Goal: Task Accomplishment & Management: Manage account settings

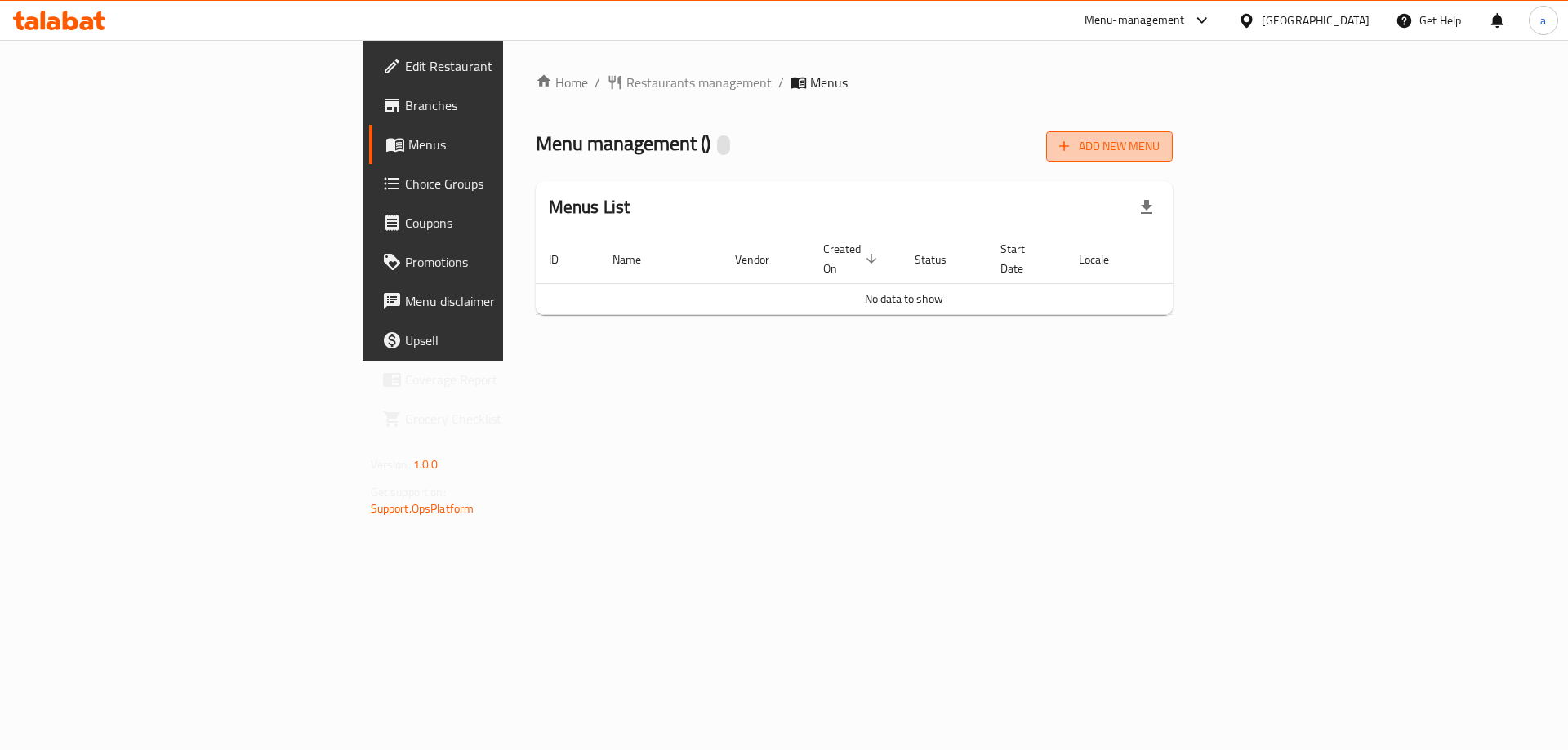
click at [1159, 143] on span "Add New Menu" at bounding box center [1109, 146] width 101 height 21
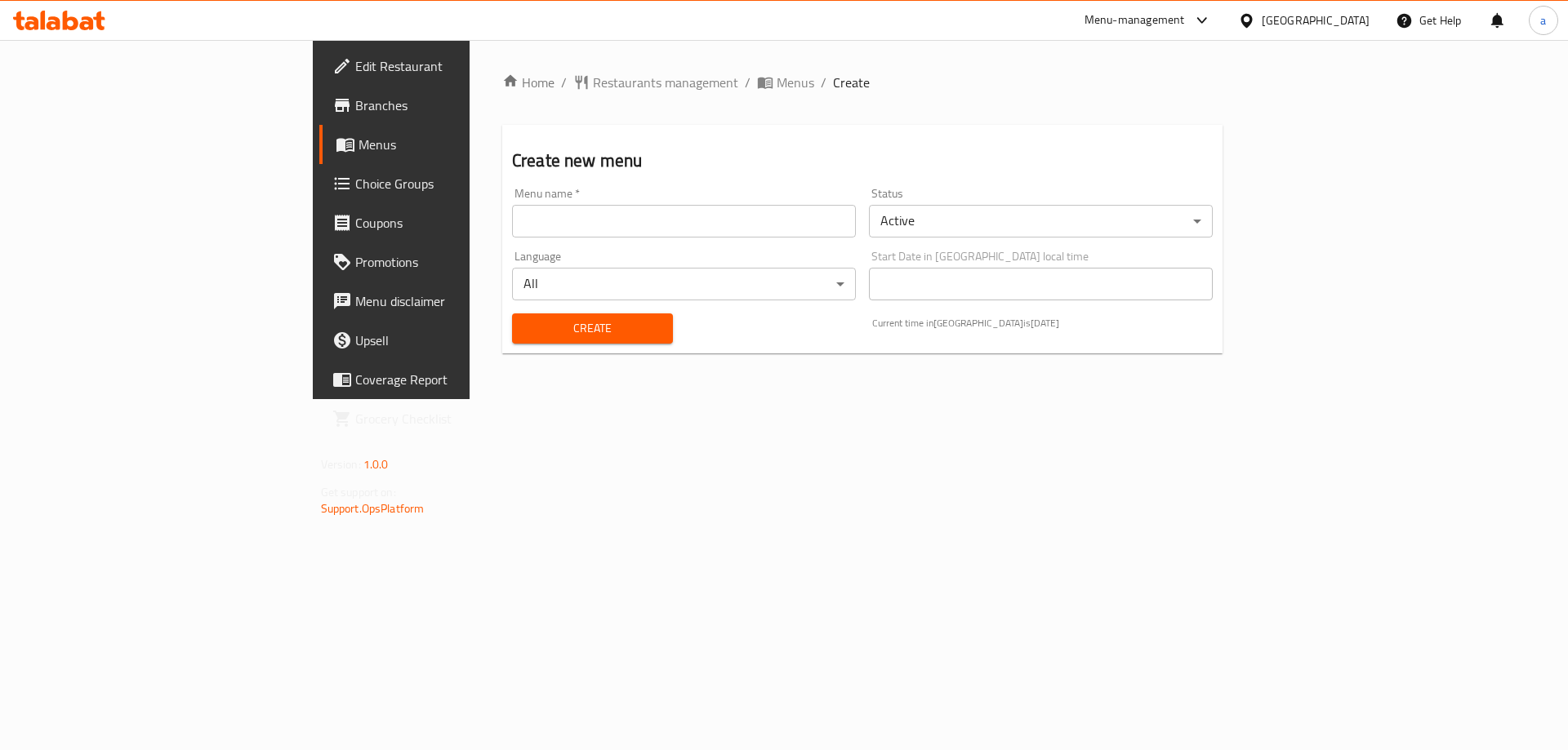
click at [512, 230] on input "text" at bounding box center [683, 220] width 343 height 32
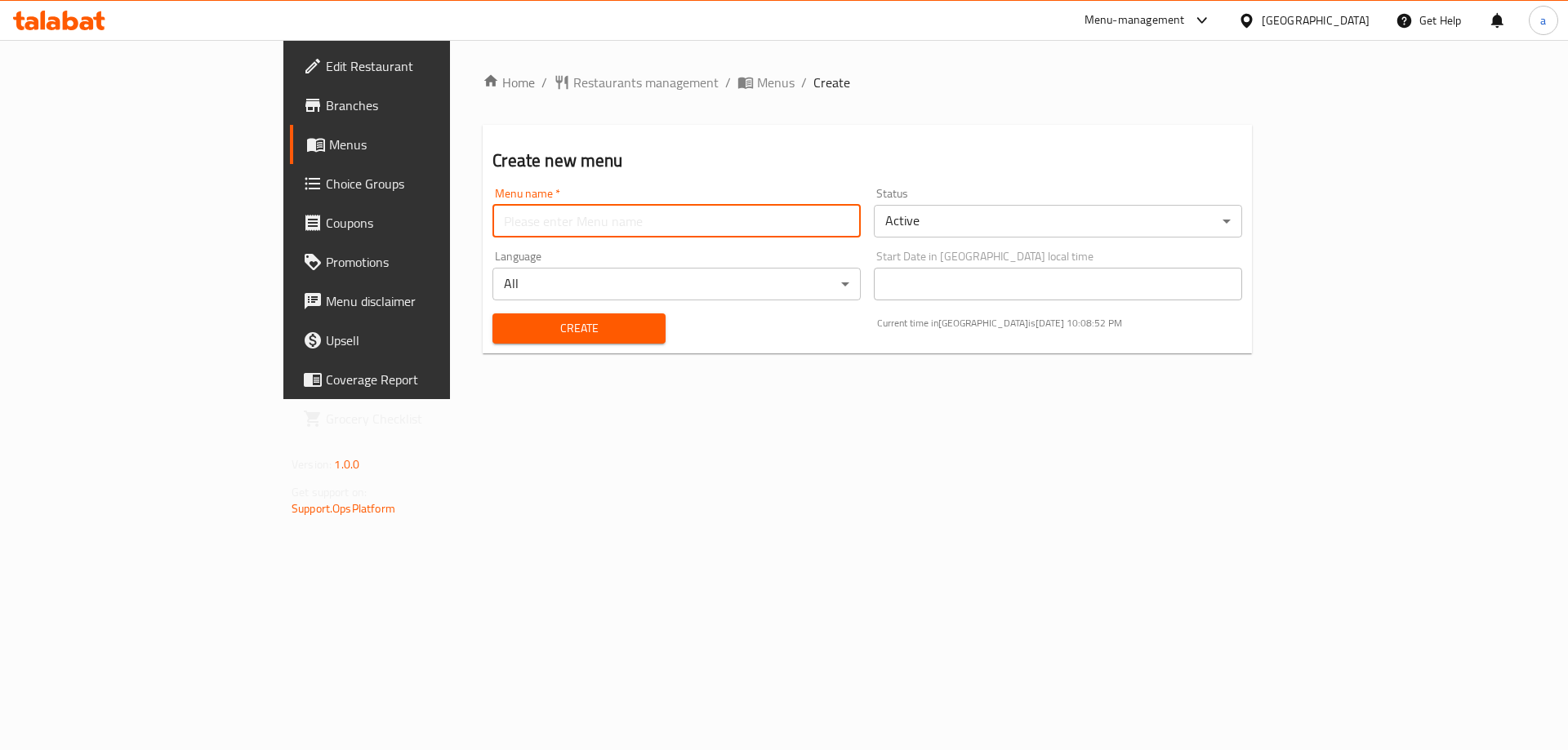
type input "Menu"
click at [506, 324] on span "Create" at bounding box center [578, 329] width 146 height 21
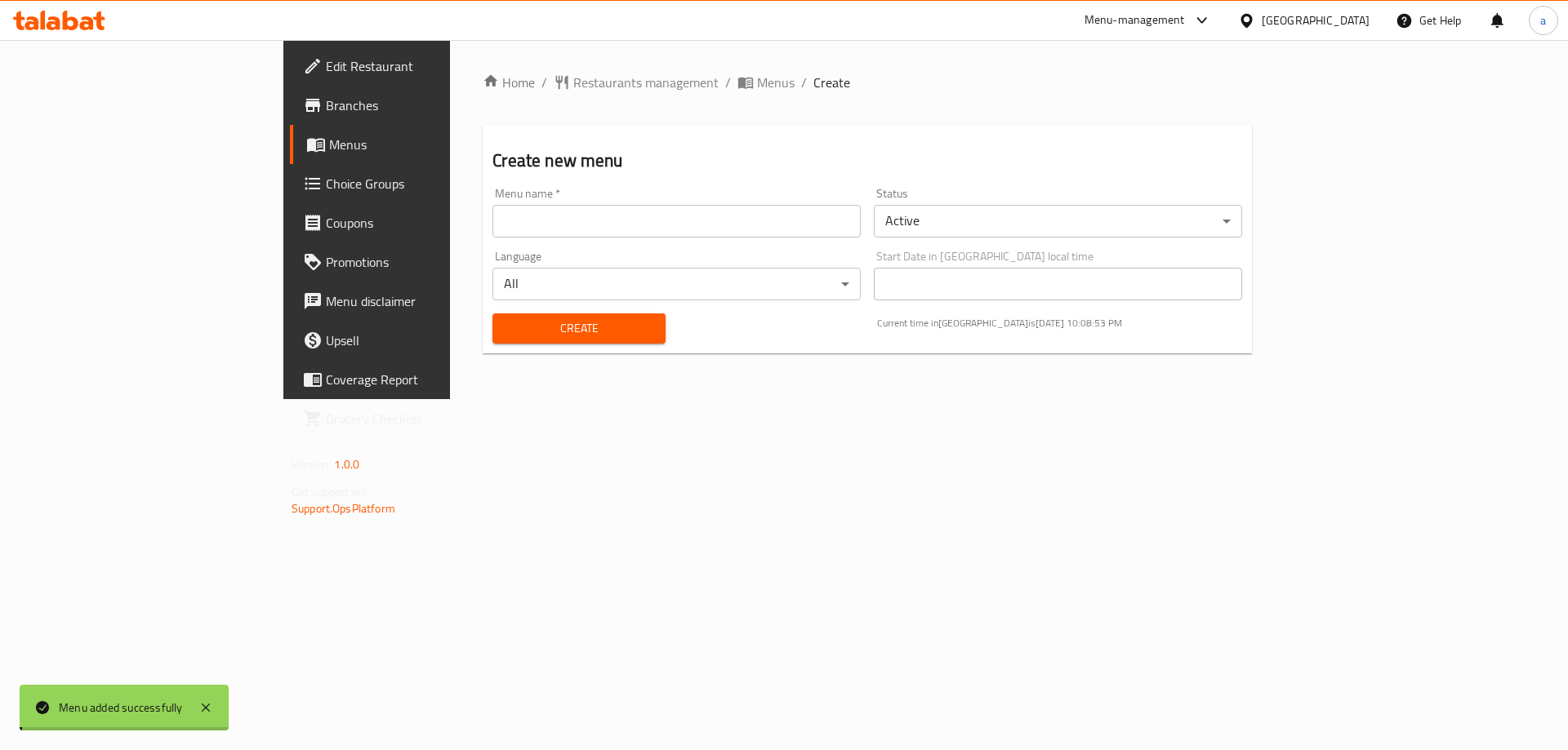
click at [329, 143] on span "Menus" at bounding box center [430, 145] width 203 height 20
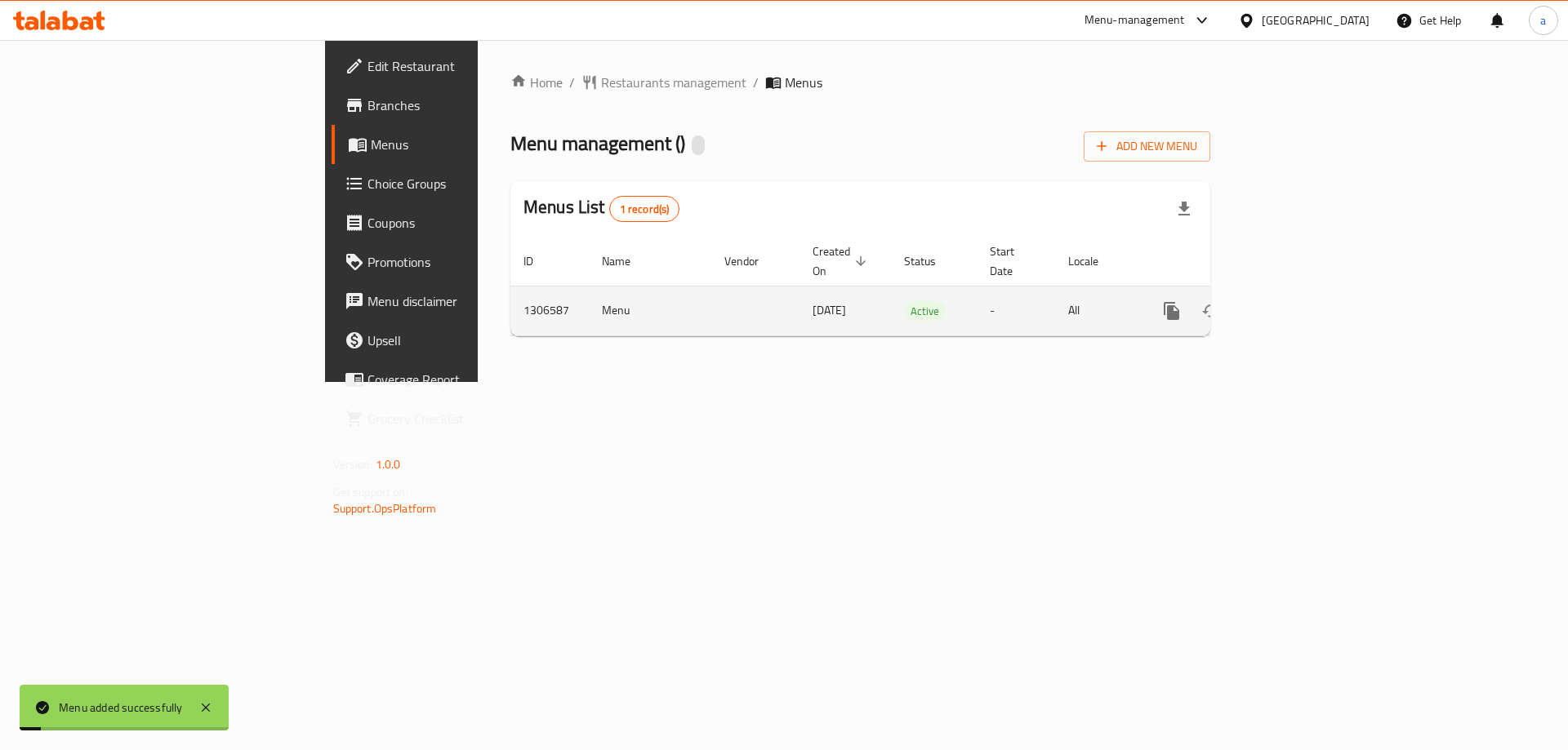
click at [1299, 301] on icon "enhanced table" at bounding box center [1289, 311] width 20 height 20
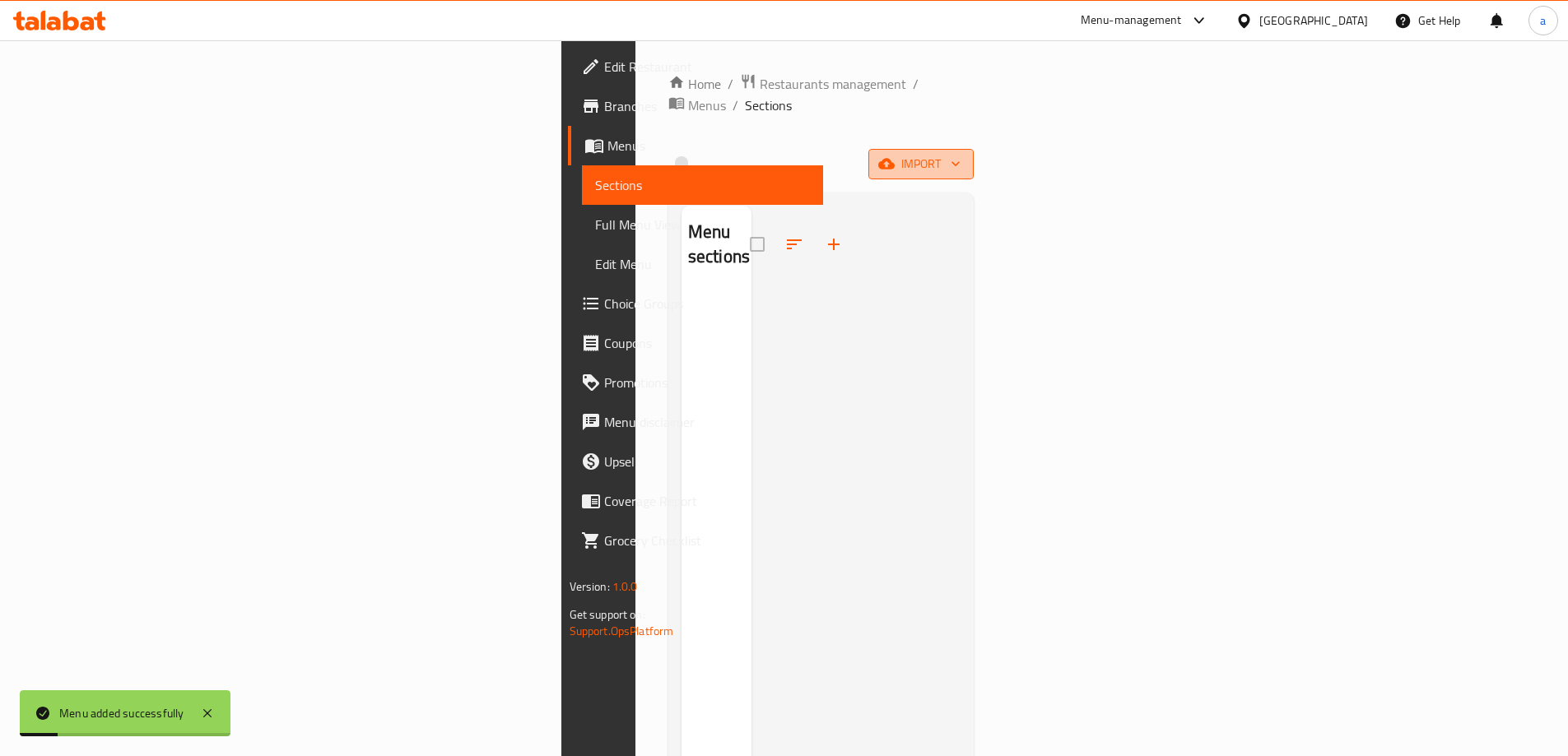
click at [961, 154] on span "import" at bounding box center [921, 164] width 79 height 21
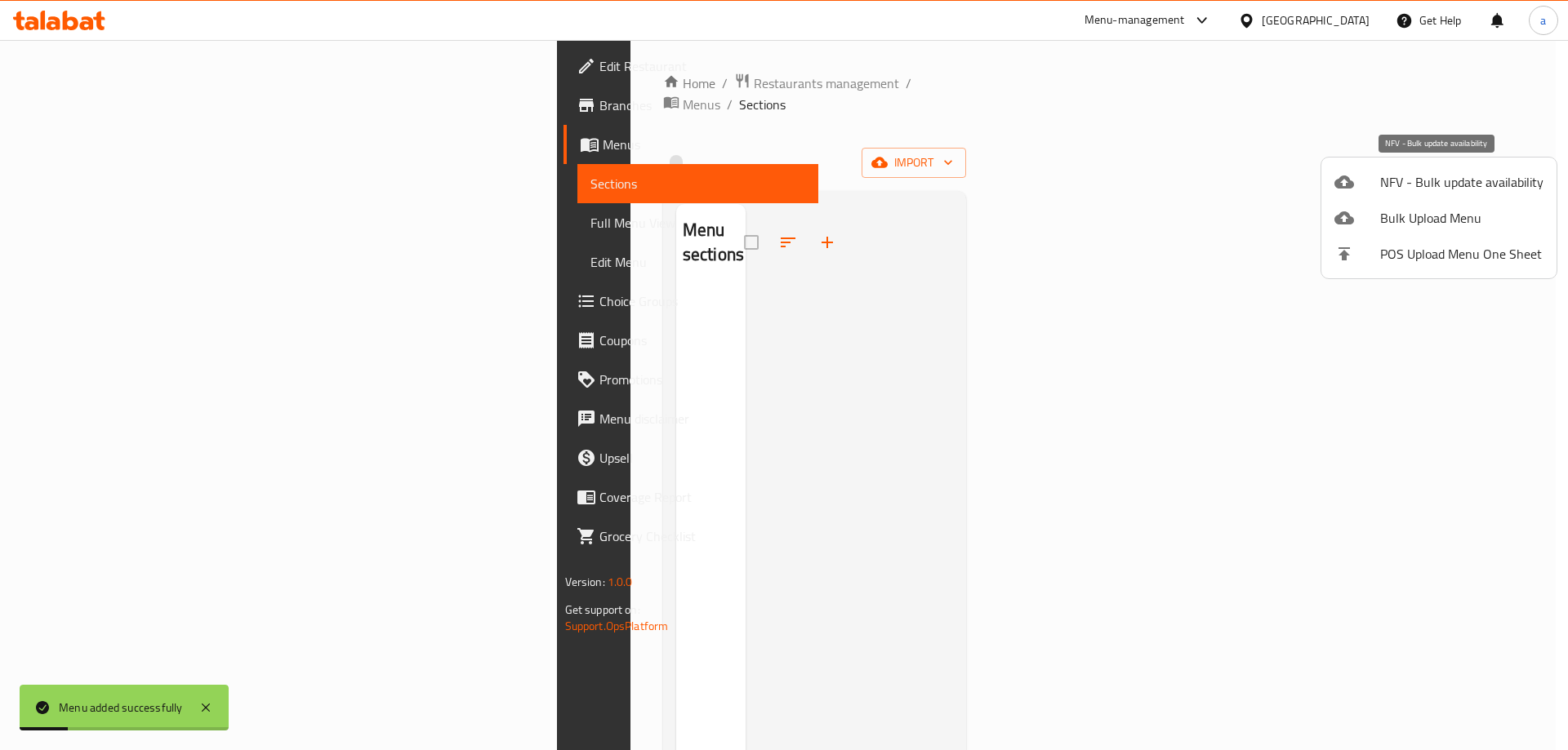
click at [1394, 183] on span "NFV - Bulk update availability" at bounding box center [1461, 182] width 163 height 20
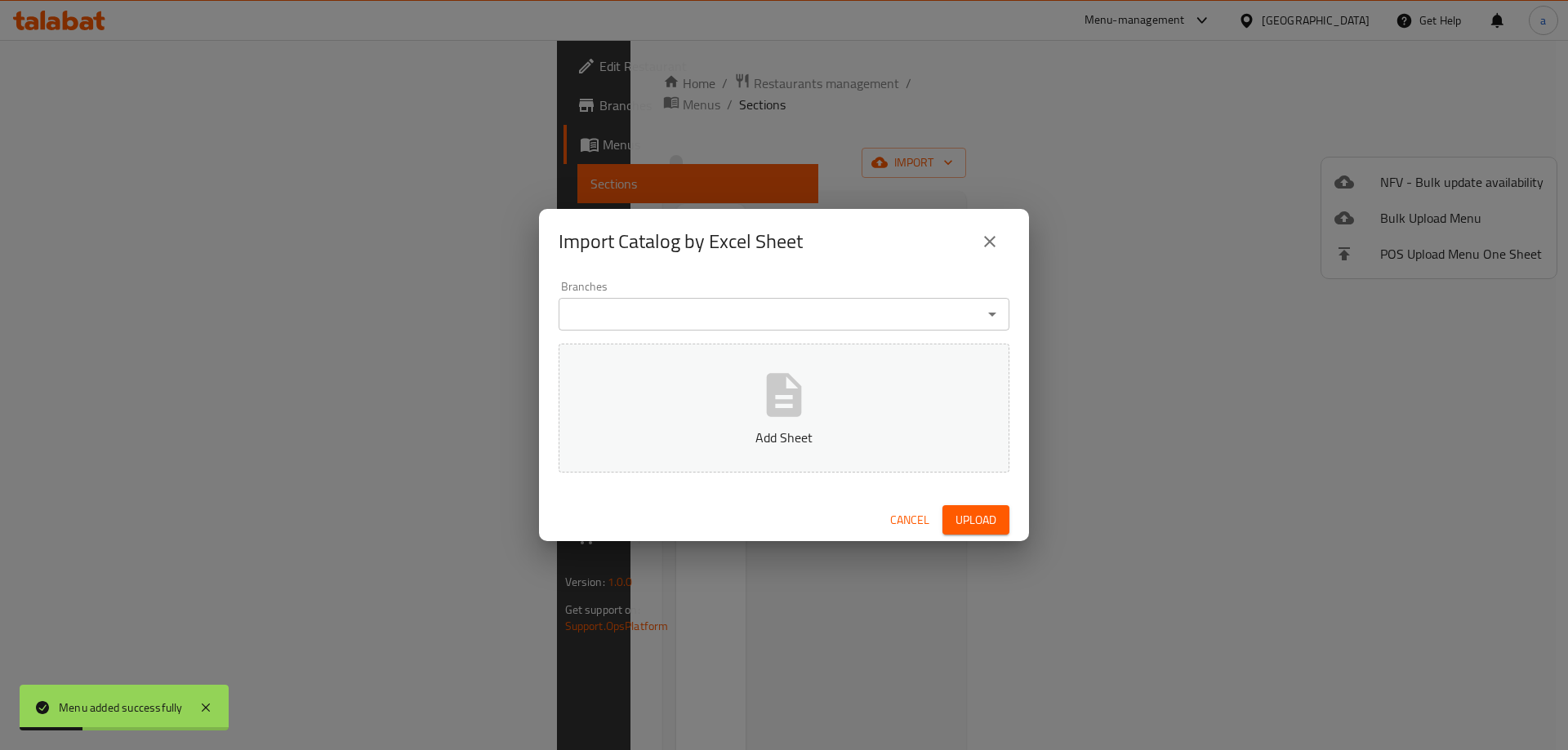
click at [1074, 404] on div "Import Catalog by Excel Sheet Branches Branches Add Sheet Cancel Upload" at bounding box center [784, 375] width 1568 height 750
click at [996, 249] on icon "close" at bounding box center [990, 242] width 20 height 20
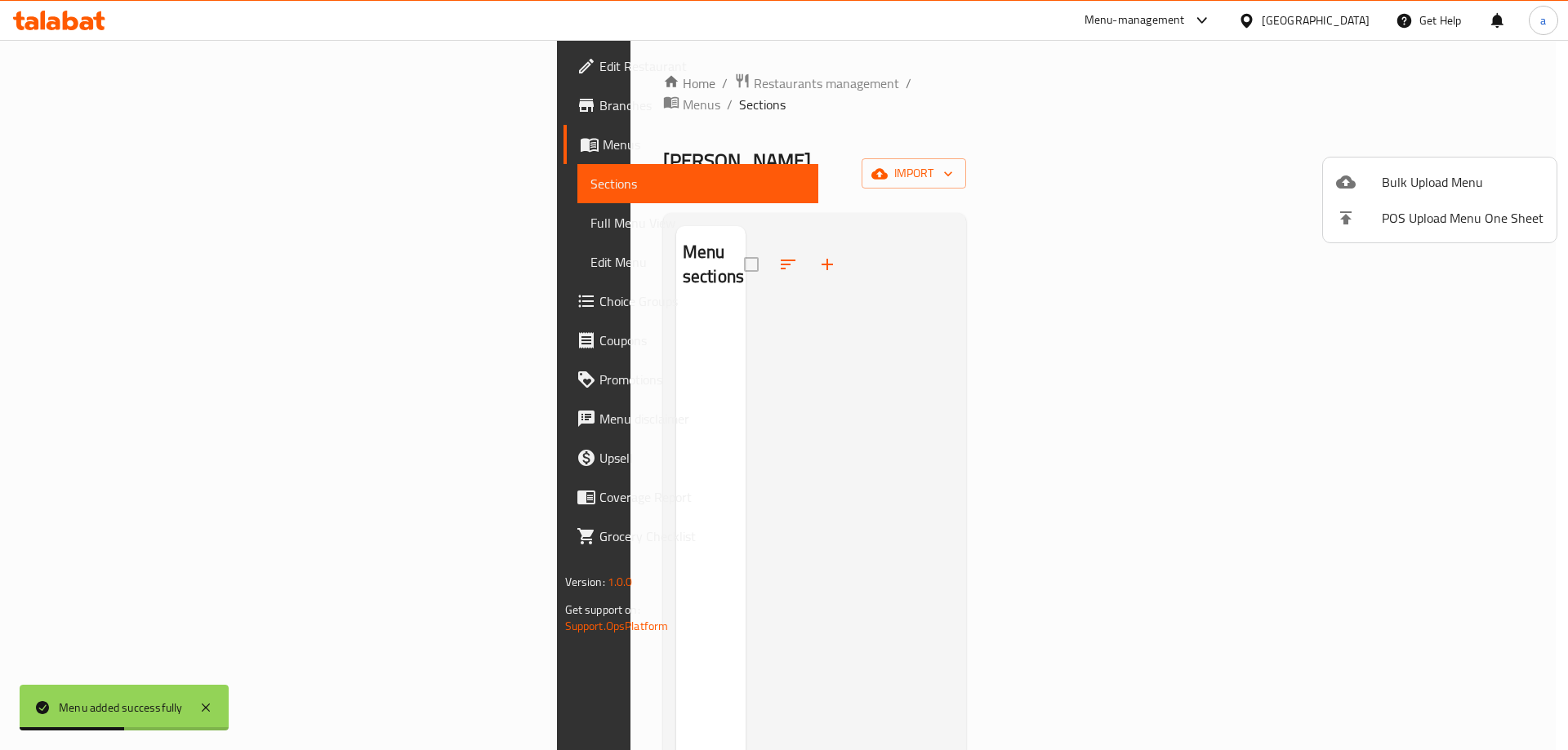
click at [1331, 399] on div at bounding box center [784, 375] width 1568 height 750
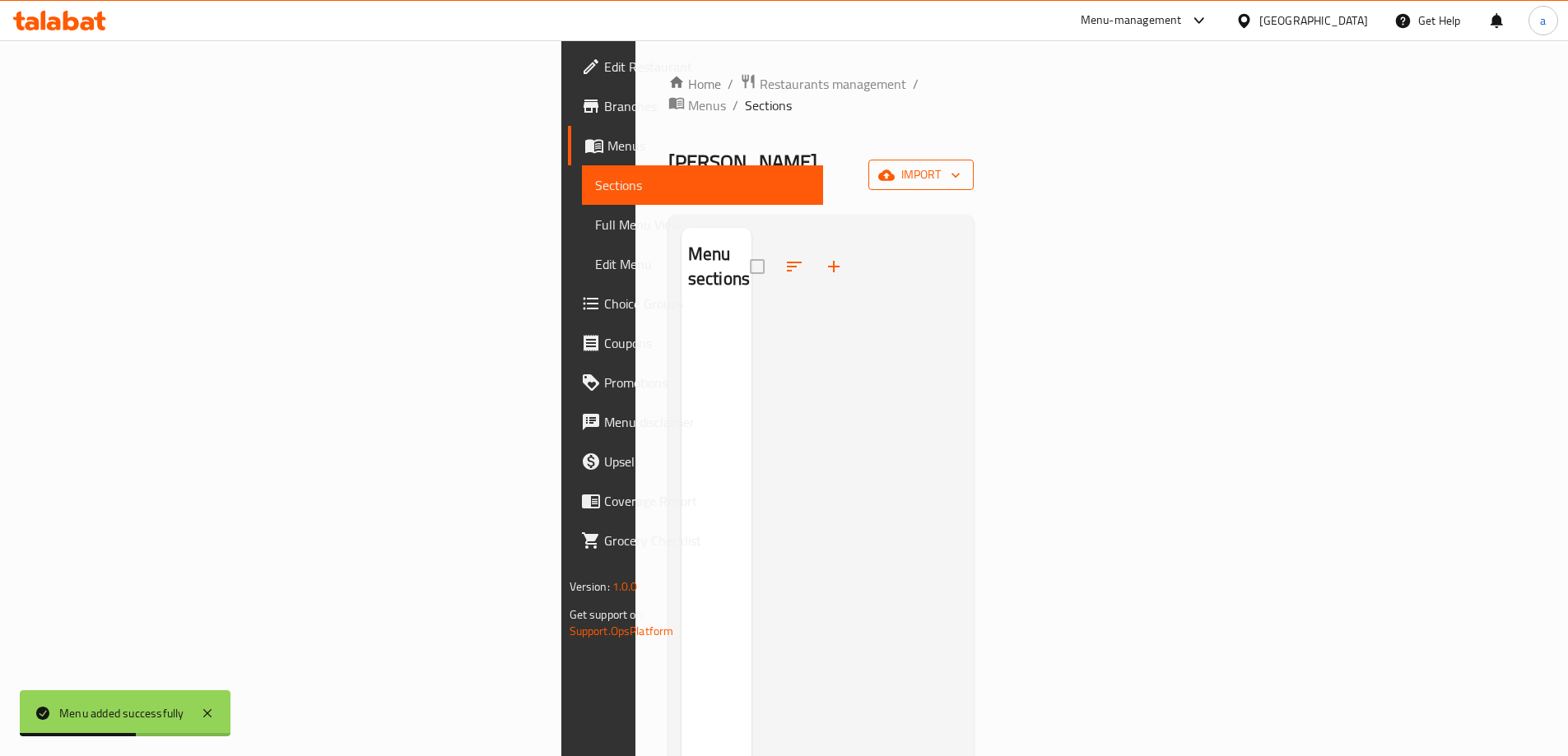
click at [973, 160] on button "import" at bounding box center [921, 174] width 106 height 31
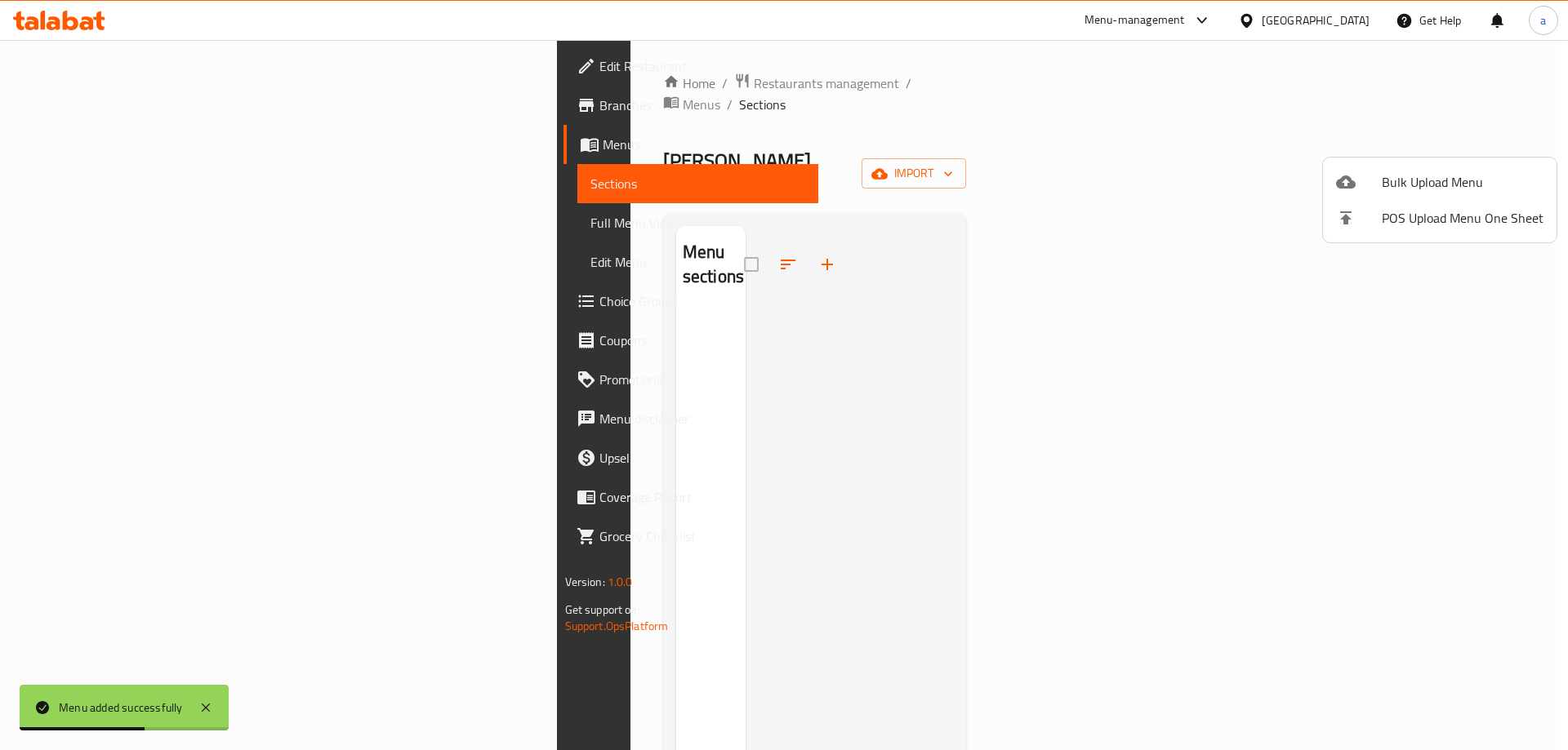
click at [1439, 196] on li "Bulk Upload Menu" at bounding box center [1439, 182] width 234 height 36
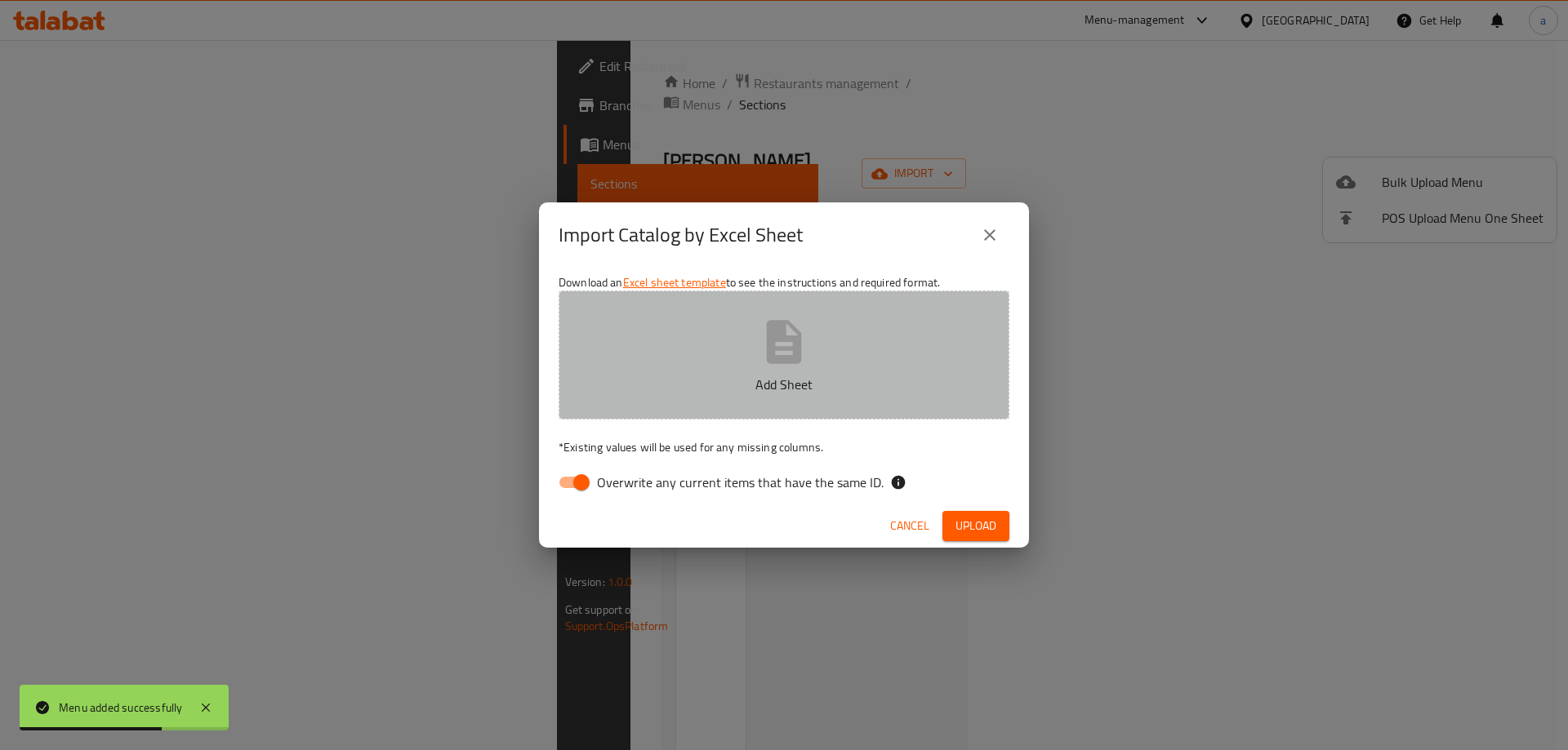
click at [820, 377] on p "Add Sheet" at bounding box center [784, 384] width 400 height 20
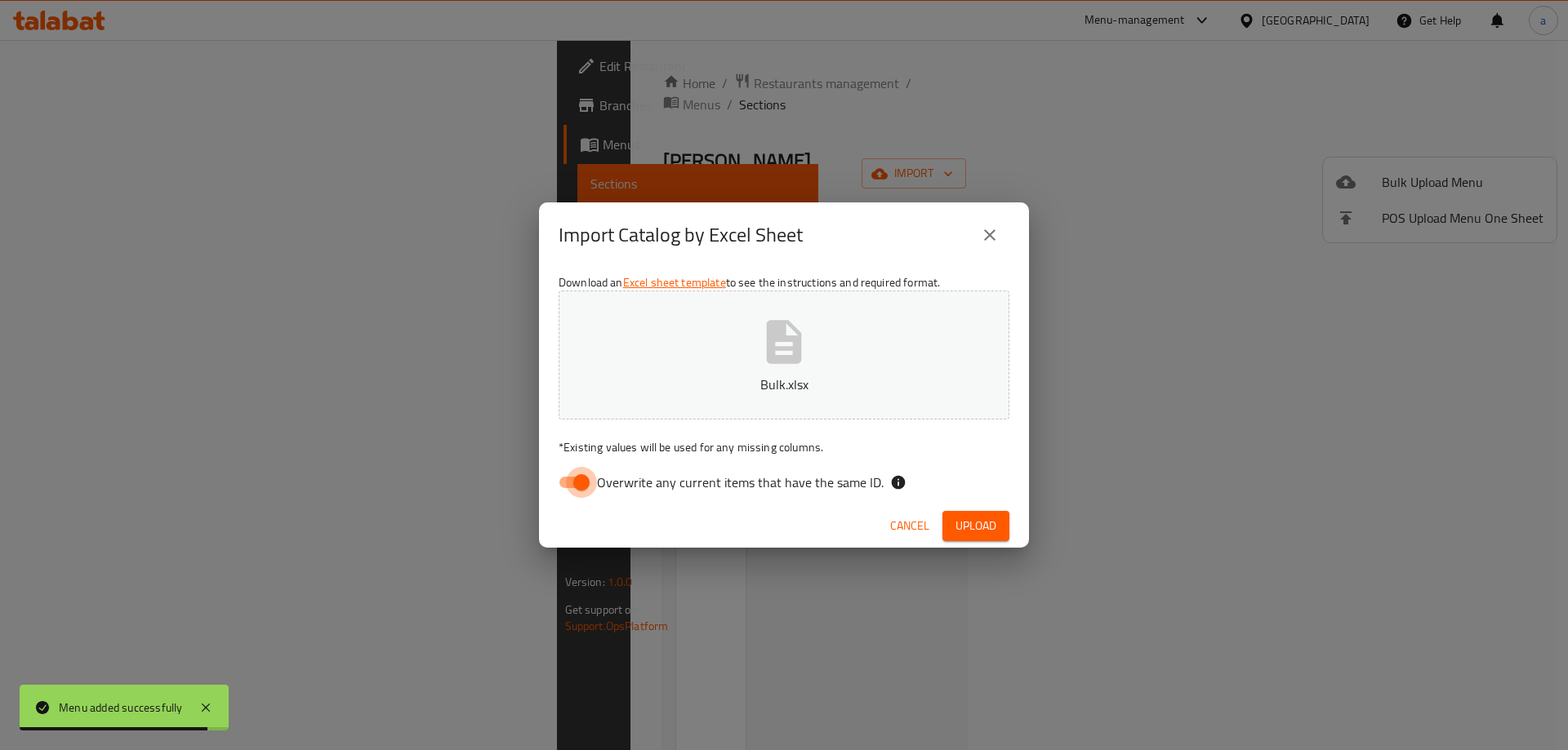
click at [574, 486] on input "Overwrite any current items that have the same ID." at bounding box center [581, 482] width 93 height 31
checkbox input "false"
click at [1000, 510] on div "Cancel Upload" at bounding box center [784, 526] width 490 height 43
click at [995, 528] on span "Upload" at bounding box center [976, 525] width 41 height 21
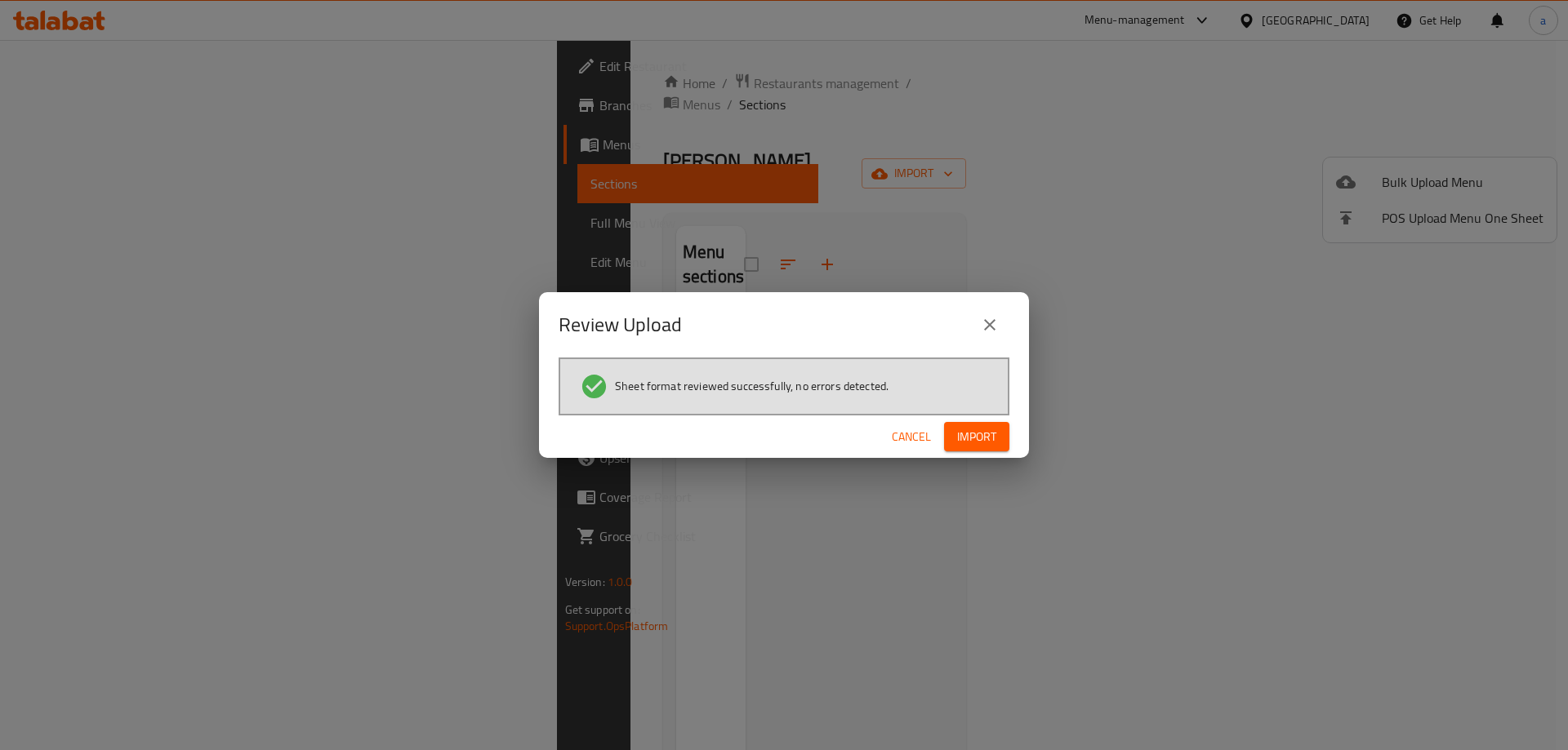
click at [963, 431] on span "Import" at bounding box center [976, 437] width 39 height 21
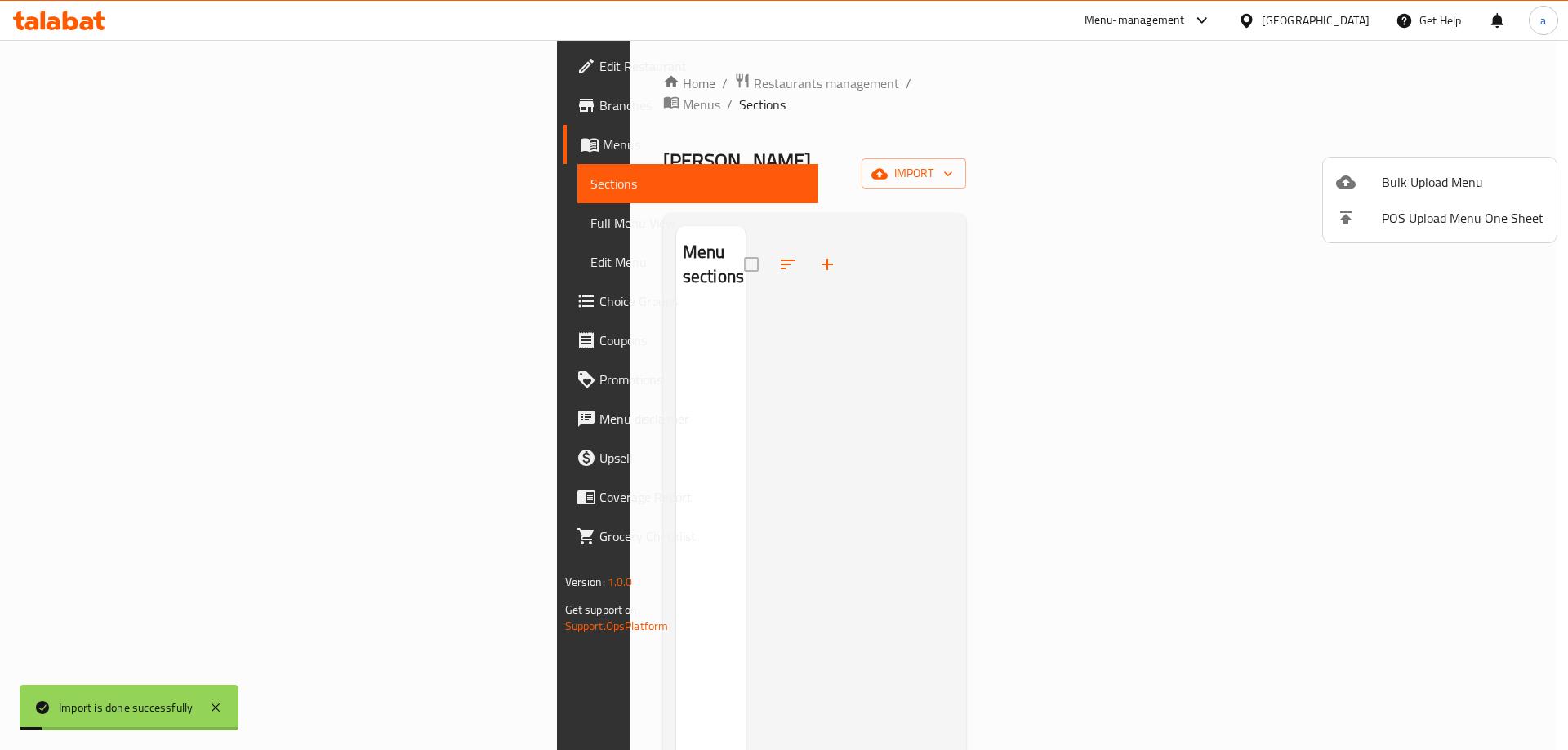
click at [95, 222] on div at bounding box center [784, 375] width 1568 height 750
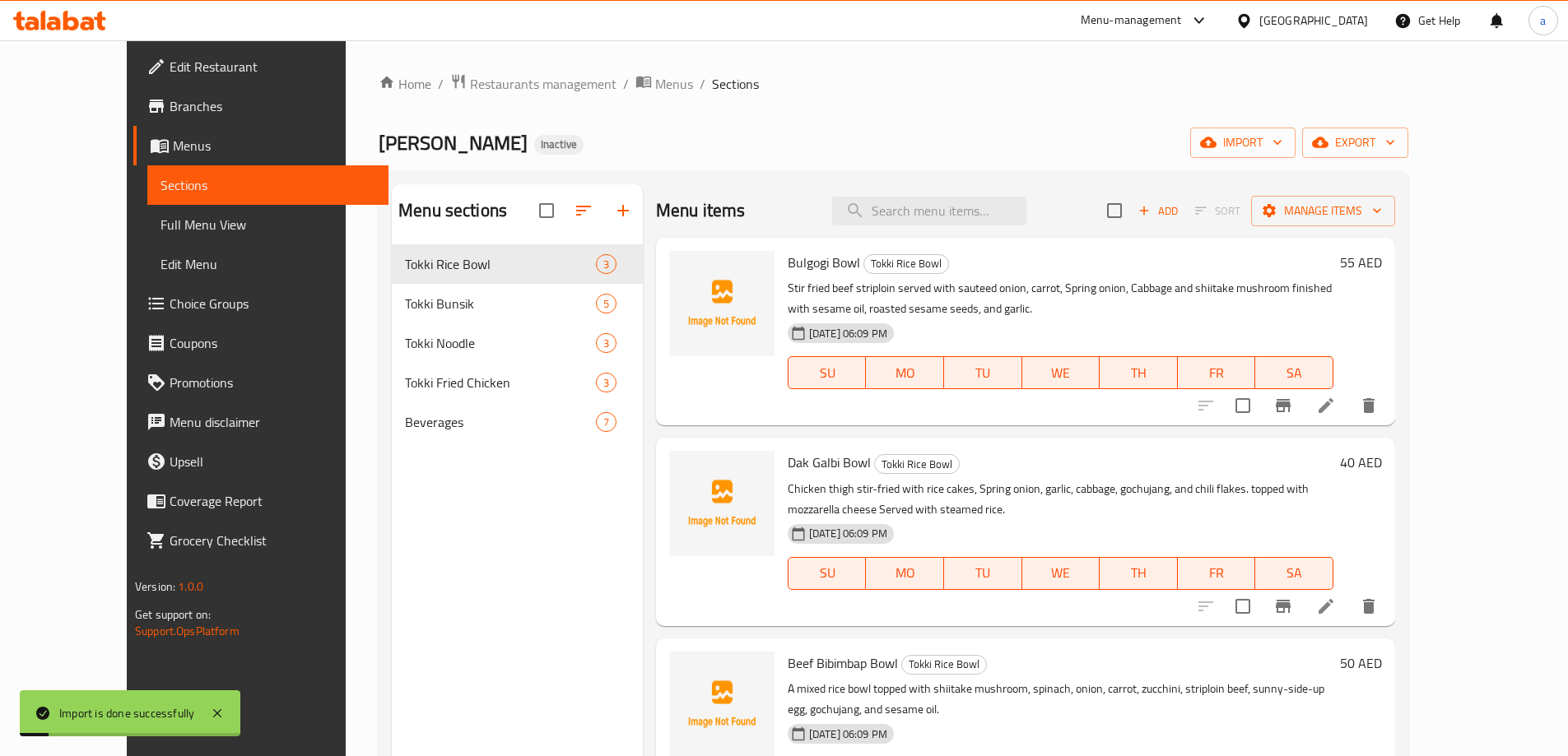
click at [161, 222] on span "Full Menu View" at bounding box center [268, 225] width 215 height 20
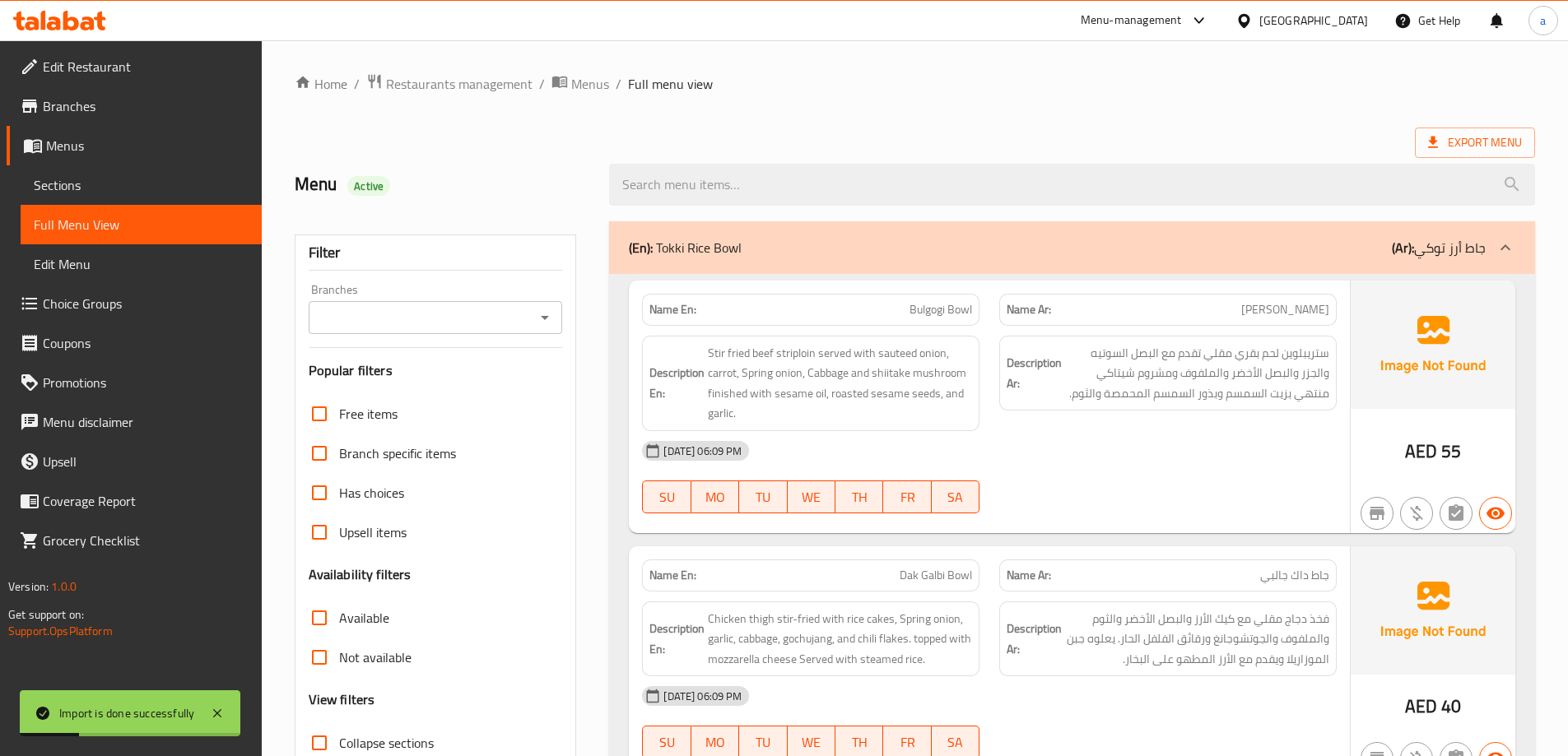
scroll to position [494, 0]
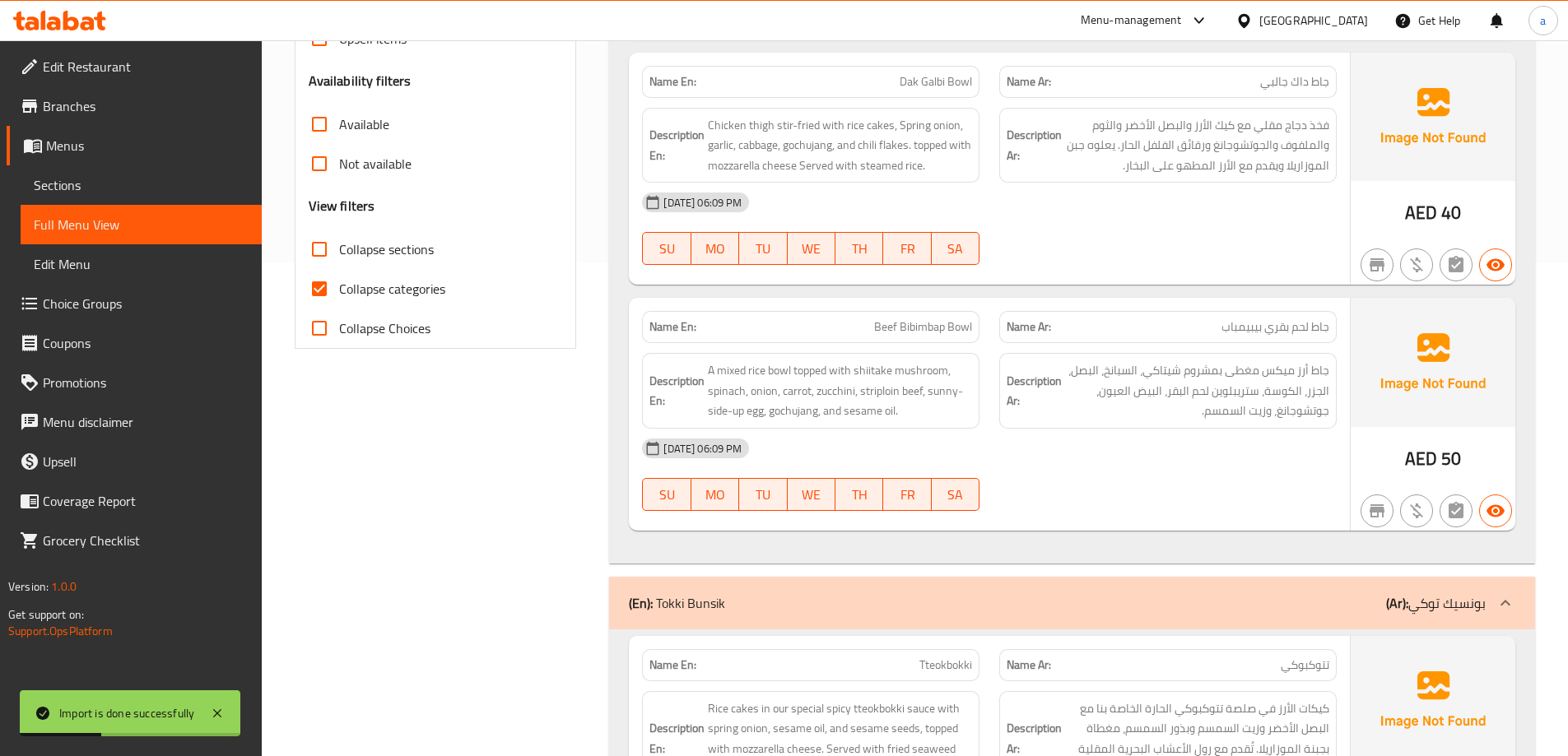
click at [390, 291] on span "Collapse categories" at bounding box center [392, 289] width 107 height 20
click at [339, 291] on input "Collapse categories" at bounding box center [320, 289] width 39 height 39
checkbox input "false"
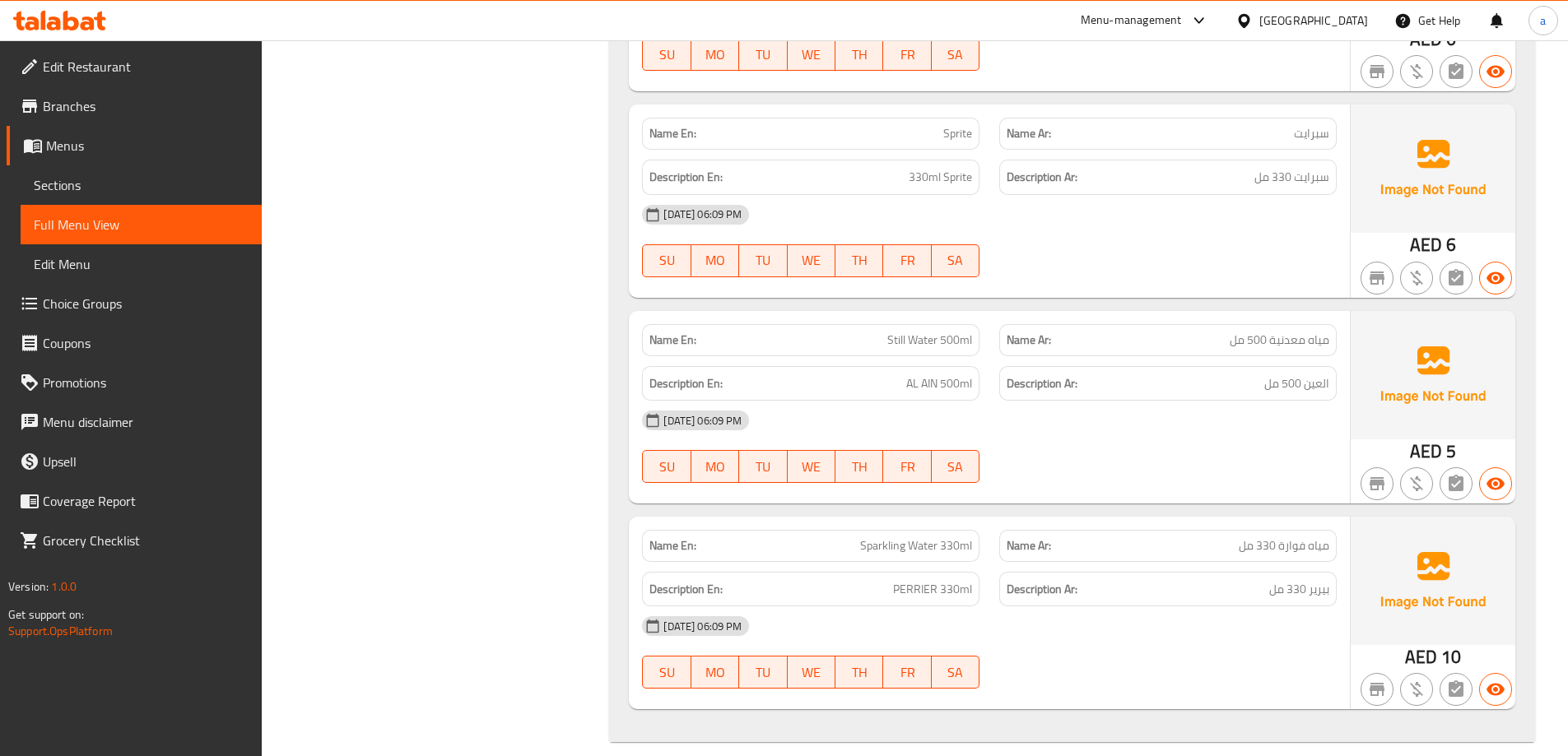
scroll to position [7543, 0]
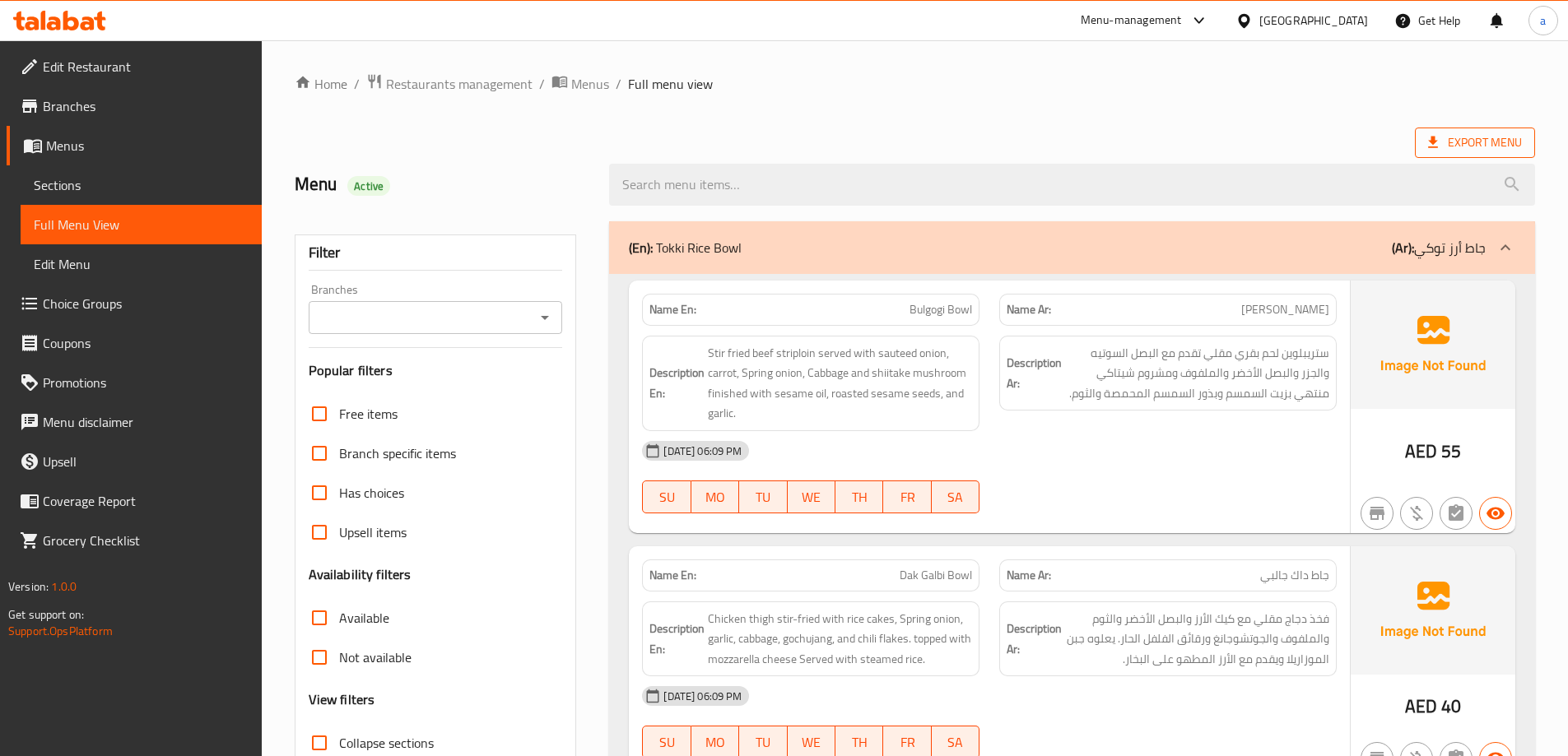
click at [1475, 136] on span "Export Menu" at bounding box center [1474, 142] width 94 height 21
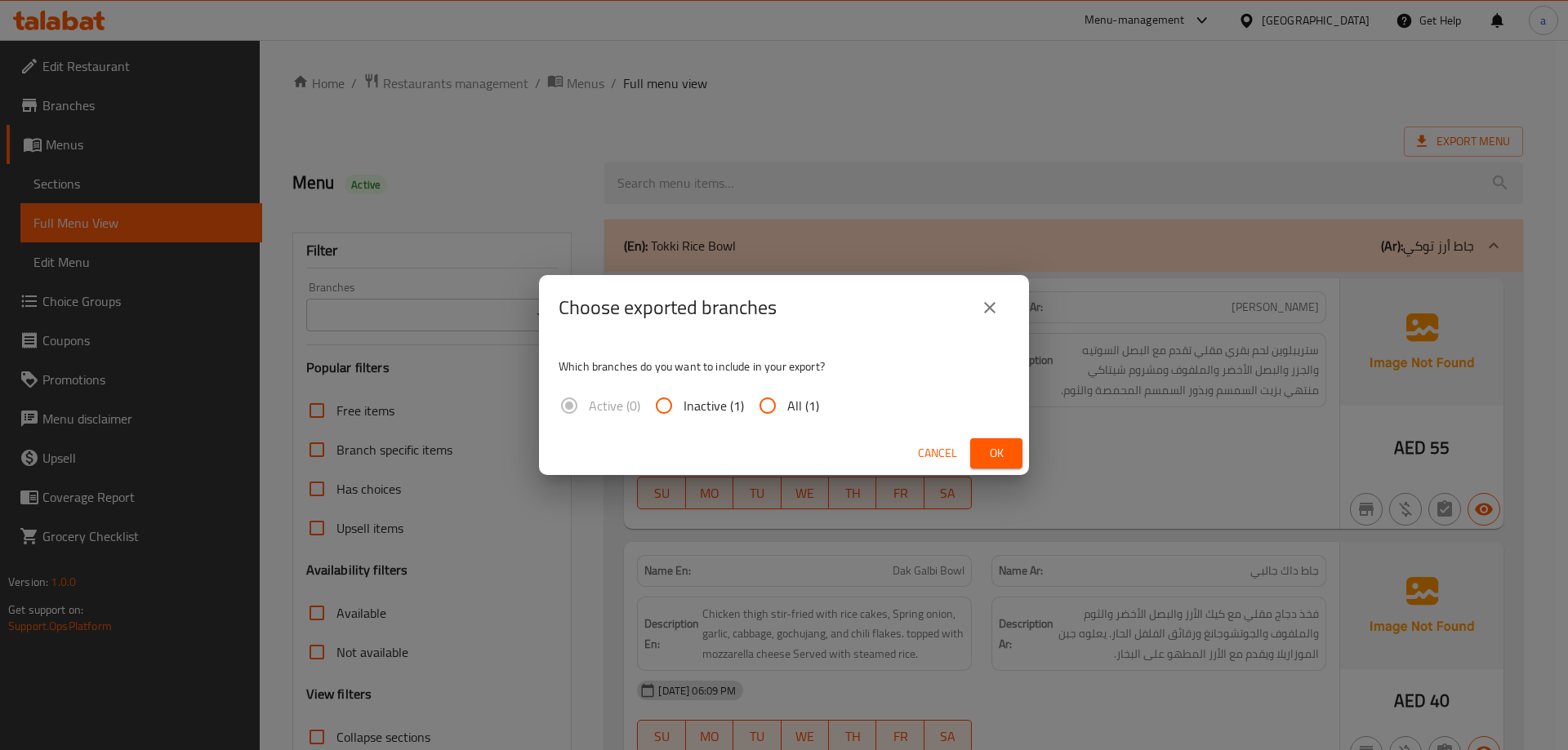
click at [804, 405] on span "All (1)" at bounding box center [803, 406] width 32 height 20
click at [787, 405] on input "All (1)" at bounding box center [768, 406] width 39 height 39
radio input "true"
click at [979, 442] on button "Ok" at bounding box center [996, 453] width 52 height 30
